Goal: Browse casually: Explore the website without a specific task or goal

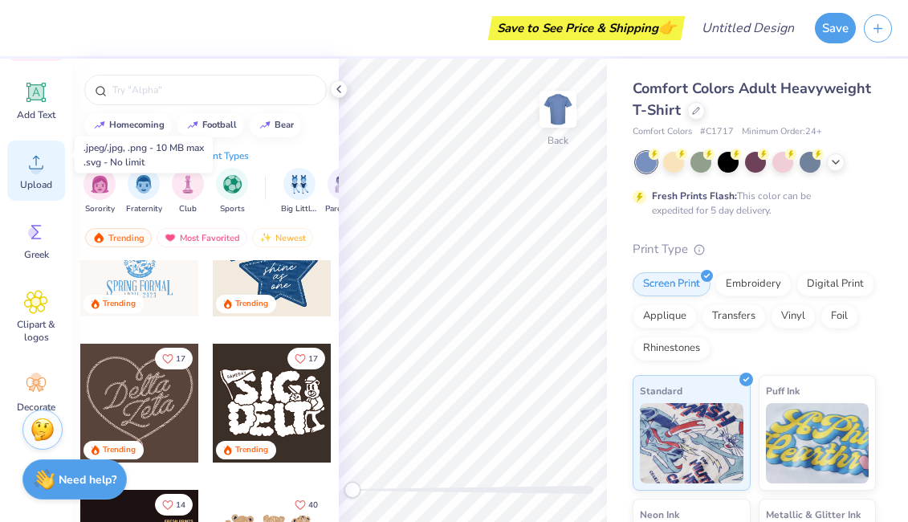
scroll to position [181, 0]
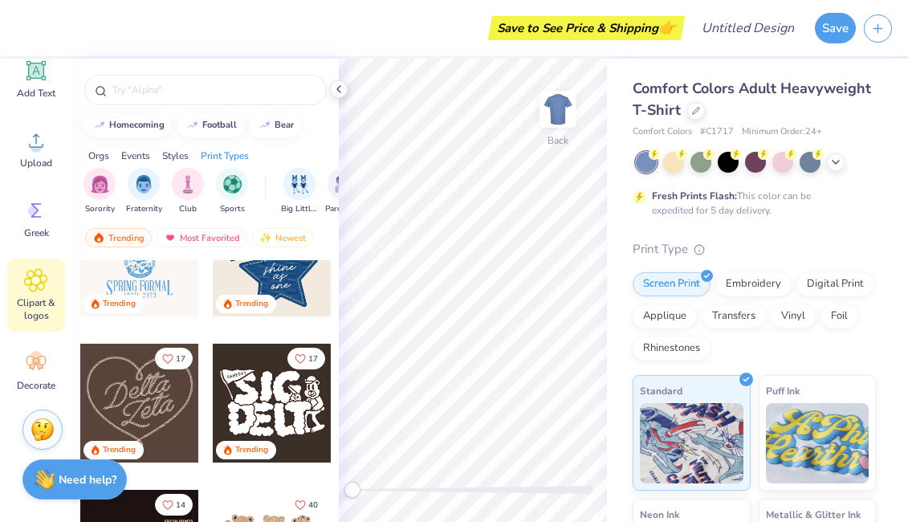
click at [35, 291] on icon at bounding box center [36, 280] width 22 height 22
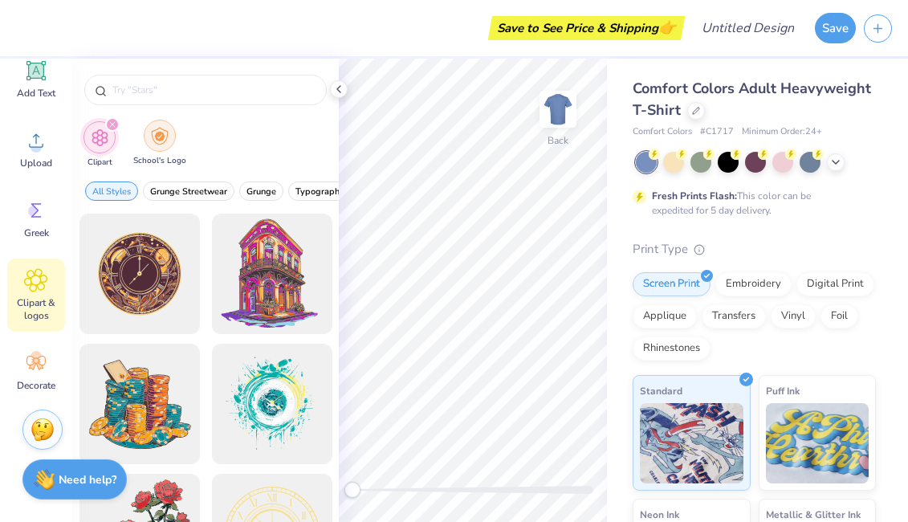
click at [161, 138] on img "filter for School's Logo" at bounding box center [160, 136] width 18 height 18
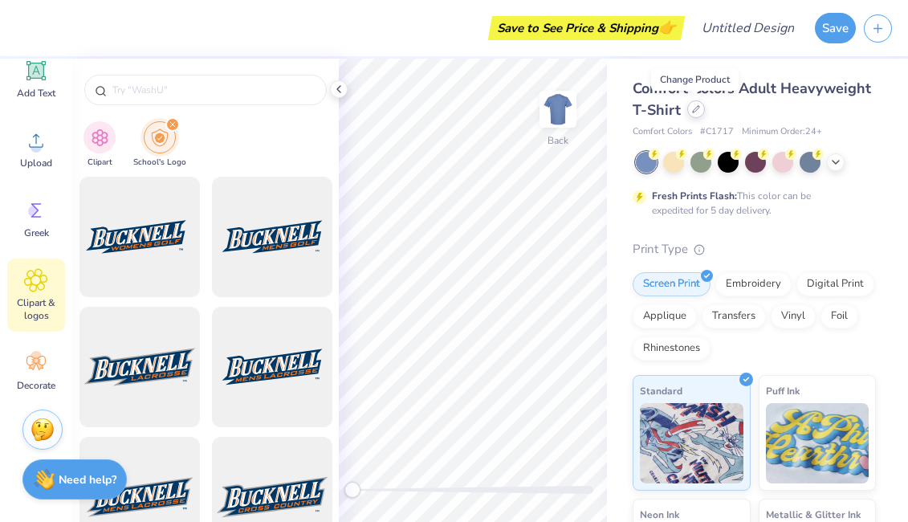
click at [692, 113] on div at bounding box center [696, 109] width 18 height 18
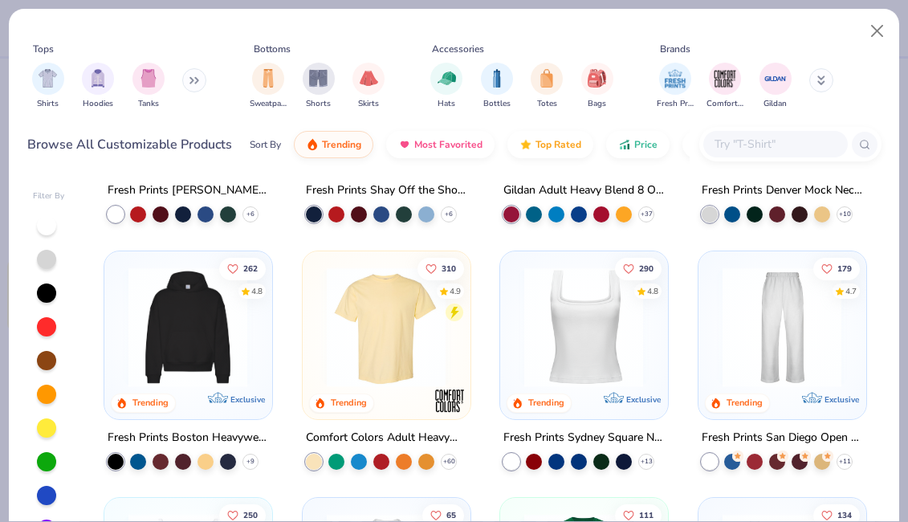
scroll to position [187, 0]
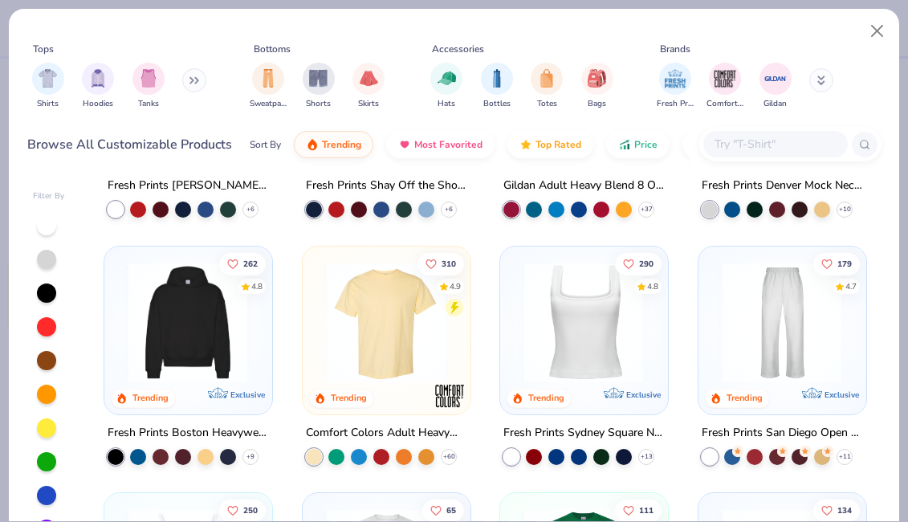
click at [200, 361] on img at bounding box center [187, 322] width 135 height 120
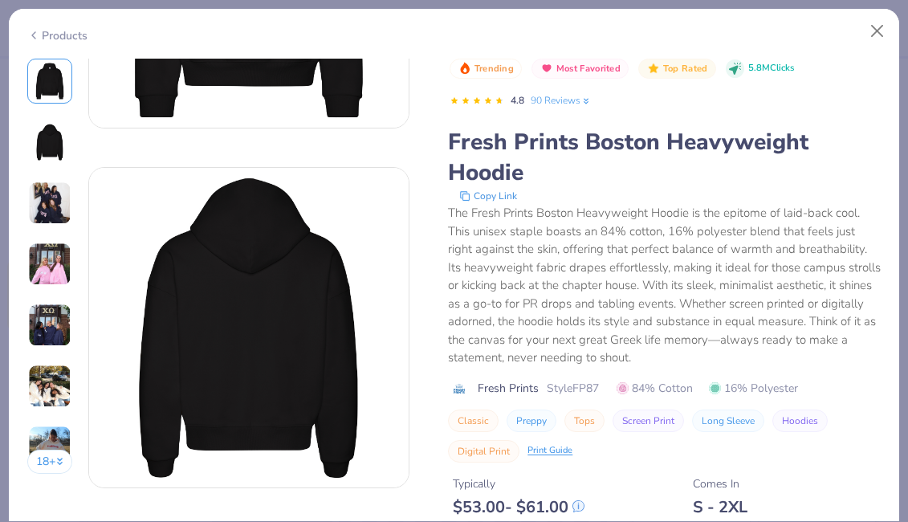
scroll to position [286, 0]
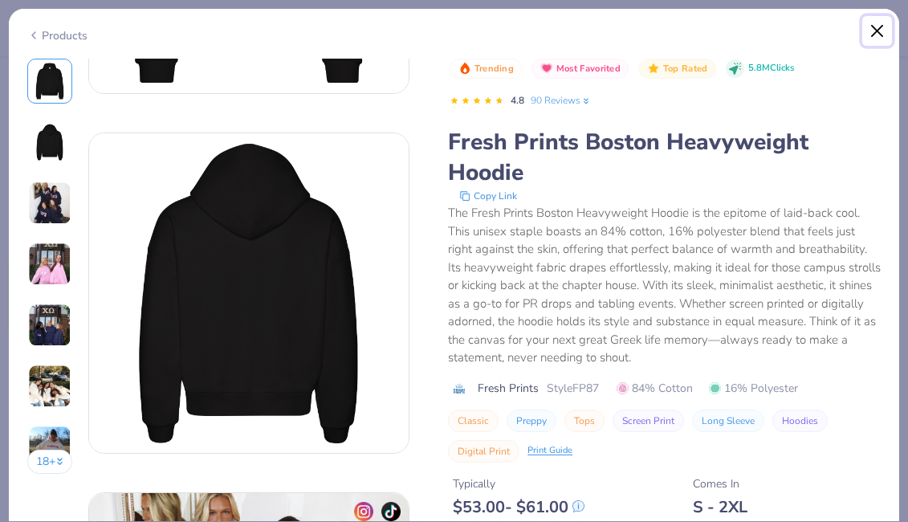
click at [876, 22] on button "Close" at bounding box center [877, 31] width 31 height 31
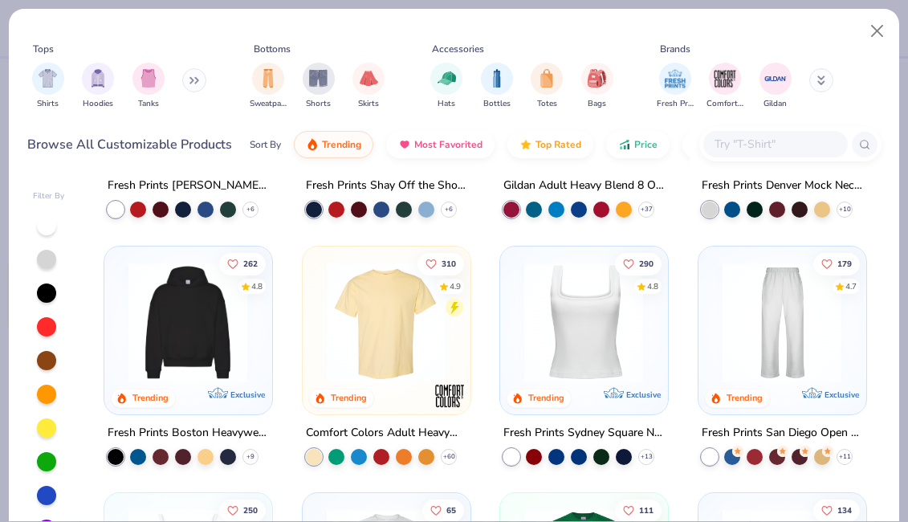
click at [181, 357] on img at bounding box center [187, 322] width 135 height 120
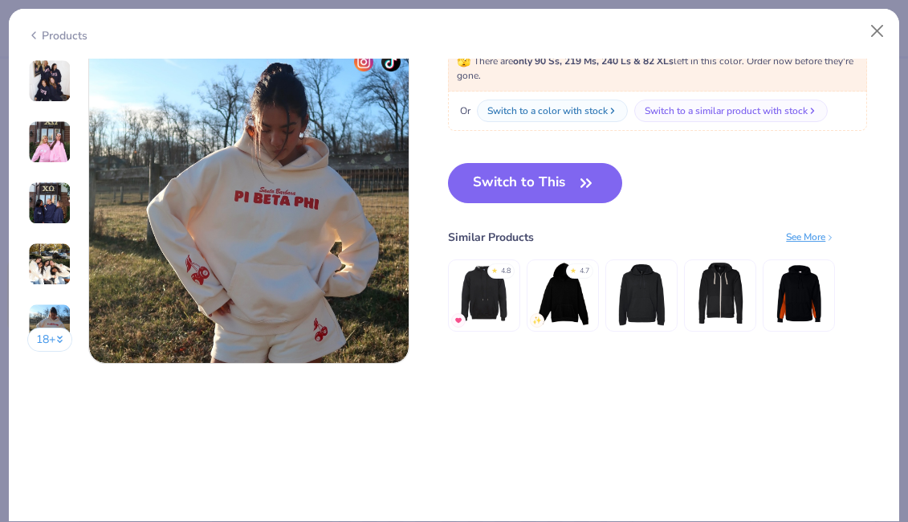
scroll to position [2150, 0]
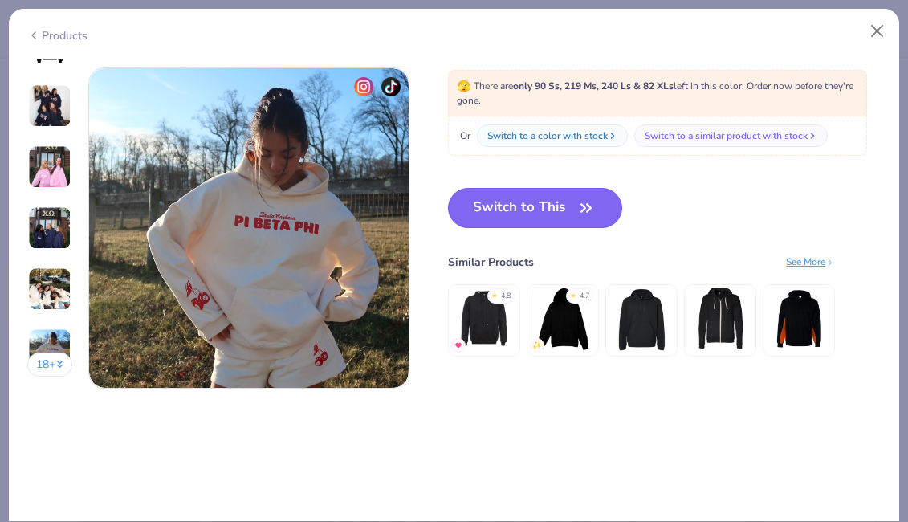
click at [569, 209] on button "Switch to This" at bounding box center [535, 208] width 174 height 40
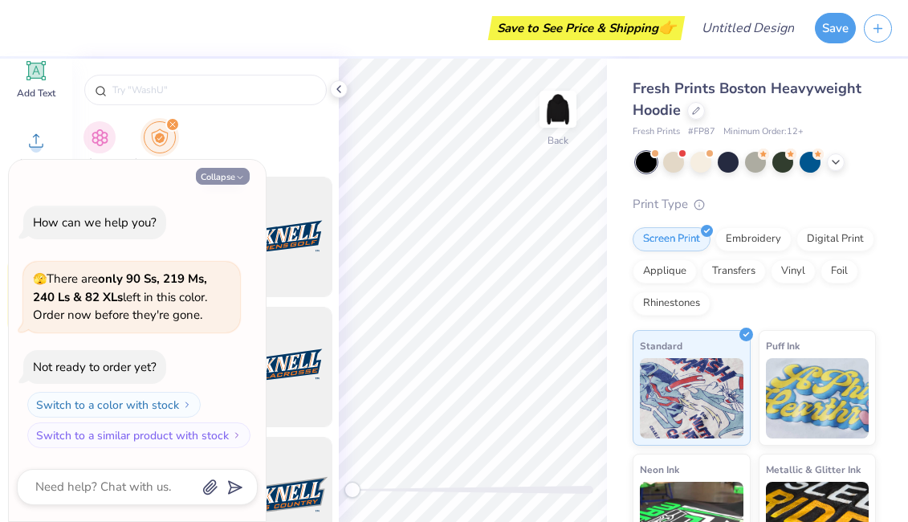
click at [228, 178] on button "Collapse" at bounding box center [223, 176] width 54 height 17
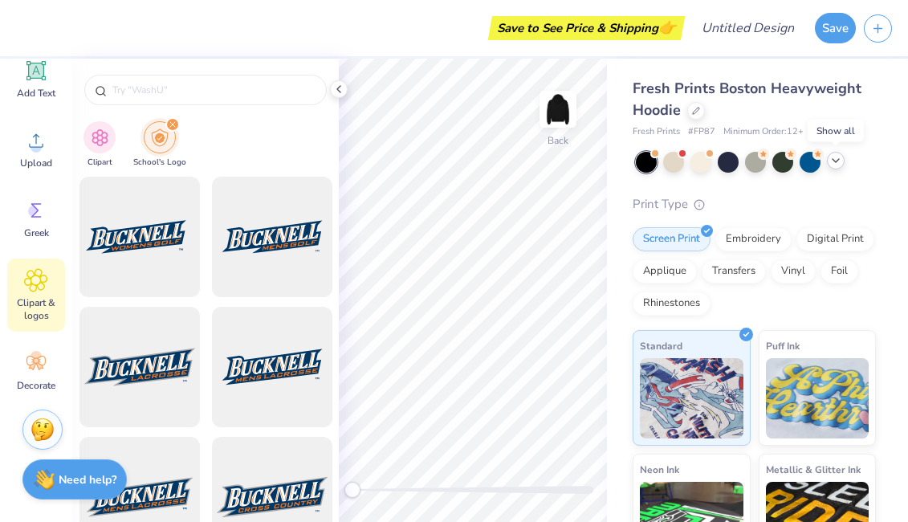
click at [838, 161] on icon at bounding box center [836, 160] width 13 height 13
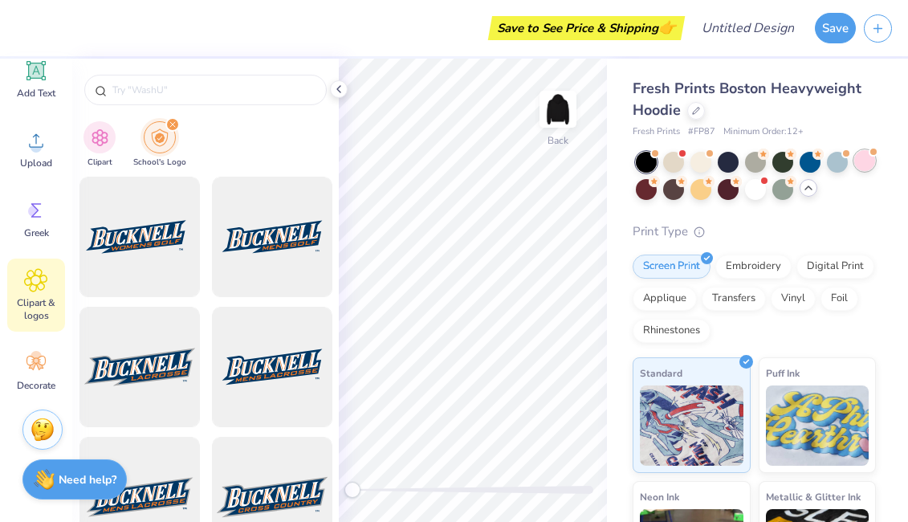
click at [866, 157] on div at bounding box center [864, 160] width 21 height 21
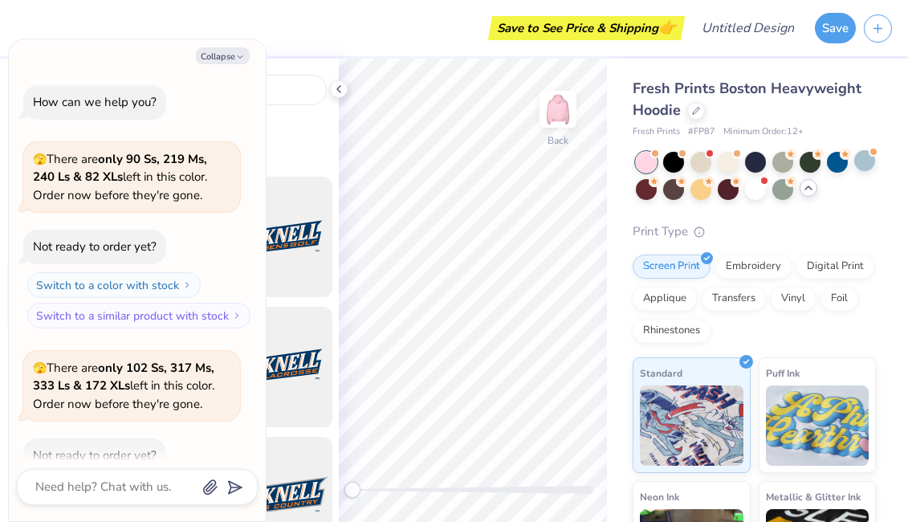
scroll to position [88, 0]
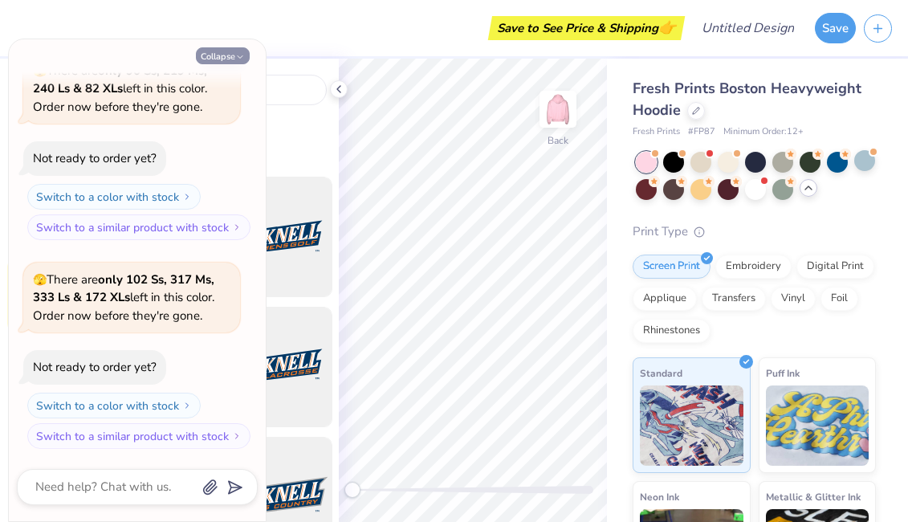
click at [222, 52] on button "Collapse" at bounding box center [223, 55] width 54 height 17
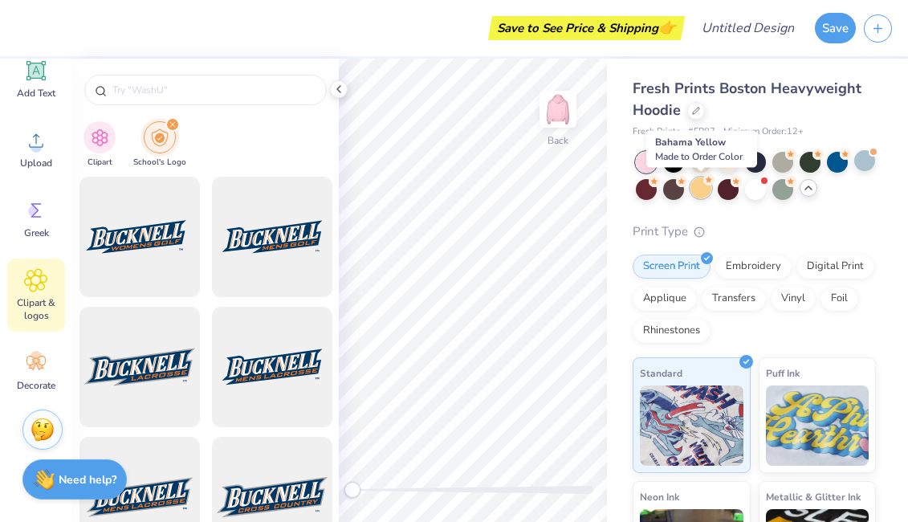
click at [700, 181] on div at bounding box center [701, 187] width 21 height 21
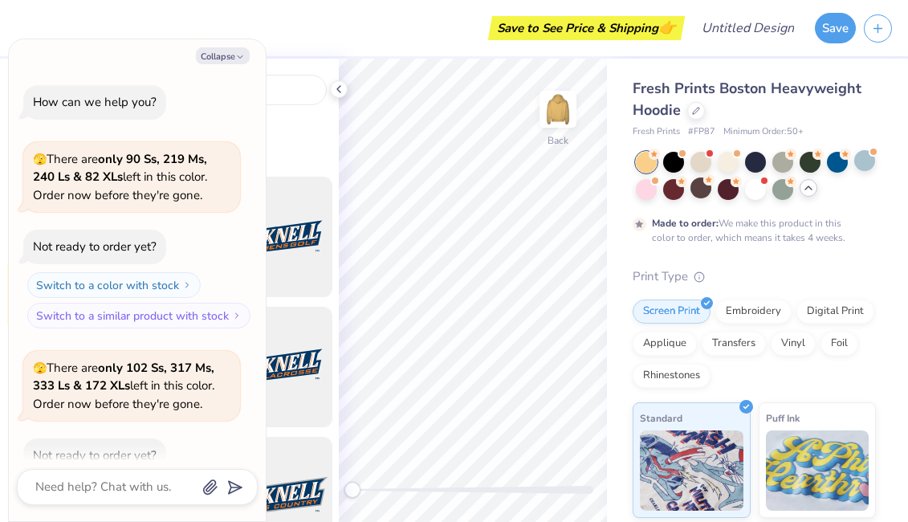
scroll to position [222, 0]
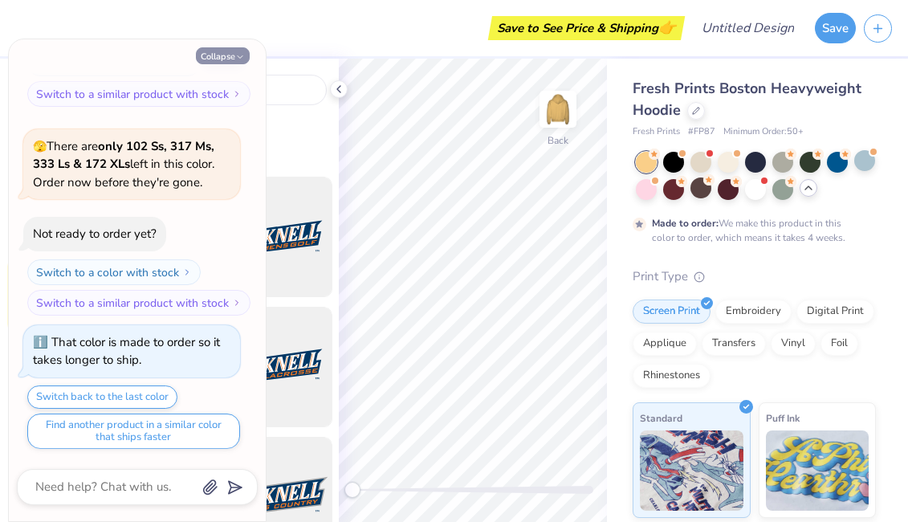
click at [235, 52] on icon "button" at bounding box center [240, 57] width 10 height 10
type textarea "x"
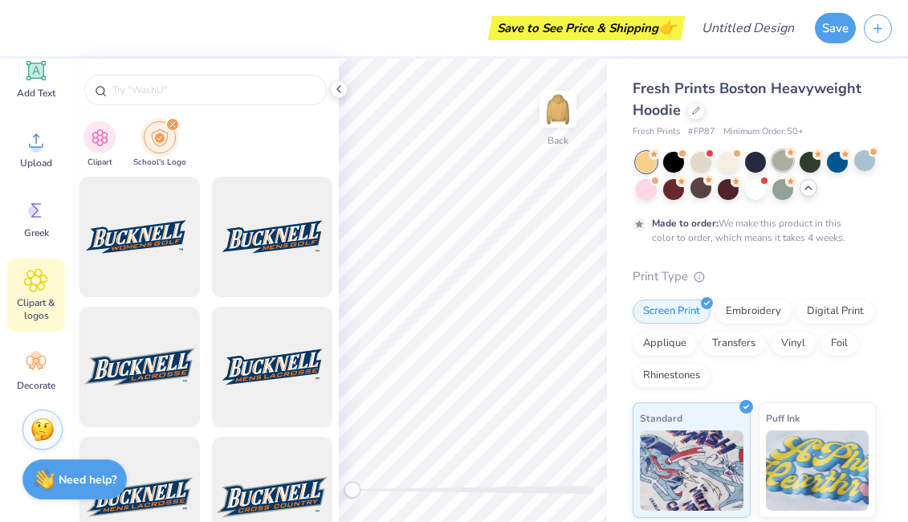
click at [784, 161] on div at bounding box center [783, 160] width 21 height 21
